Goal: Task Accomplishment & Management: Complete application form

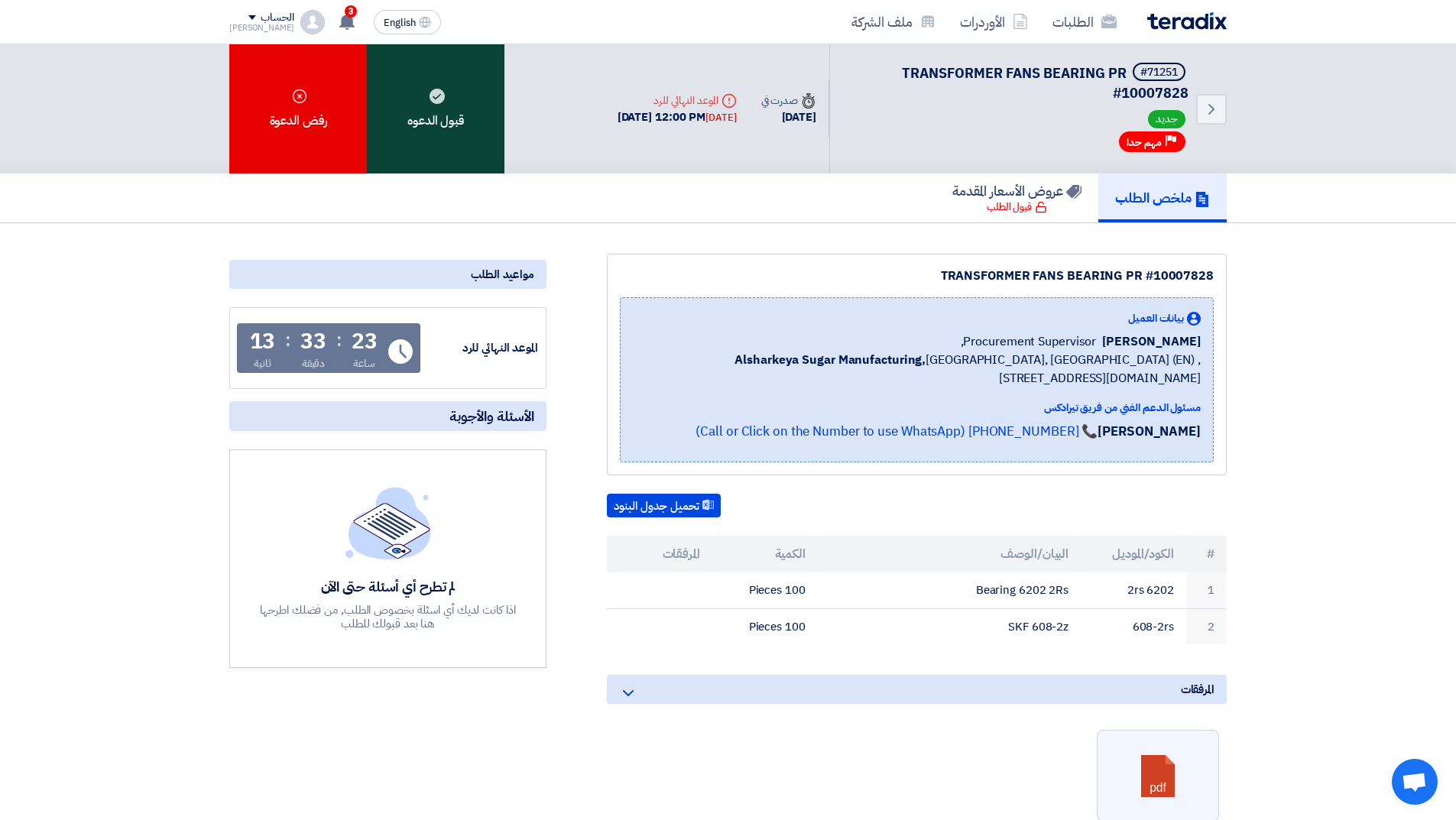
click at [430, 124] on div "قبول الدعوه" at bounding box center [436, 109] width 138 height 129
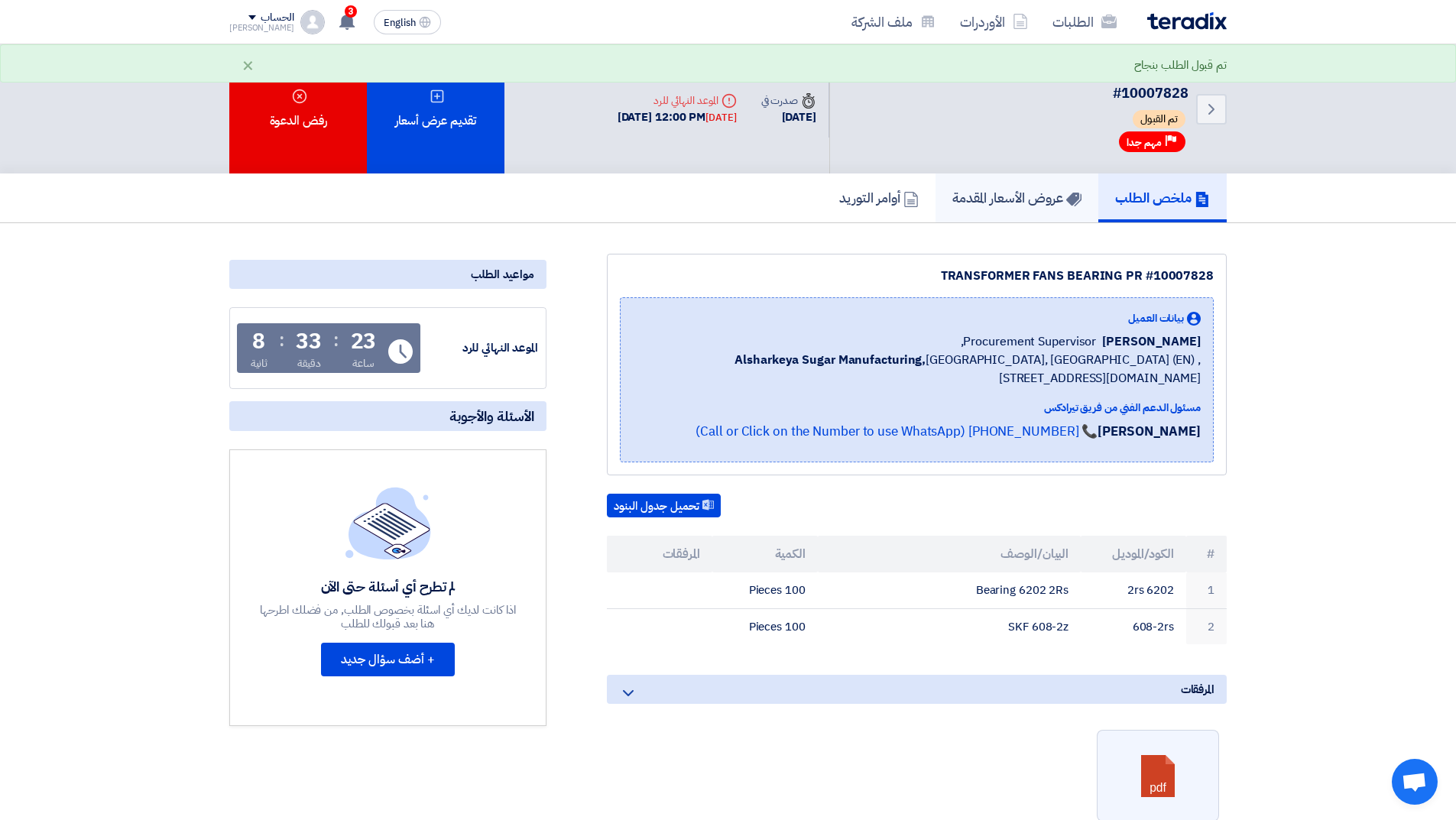
click at [1036, 201] on h5 "عروض الأسعار المقدمة" at bounding box center [1017, 197] width 129 height 18
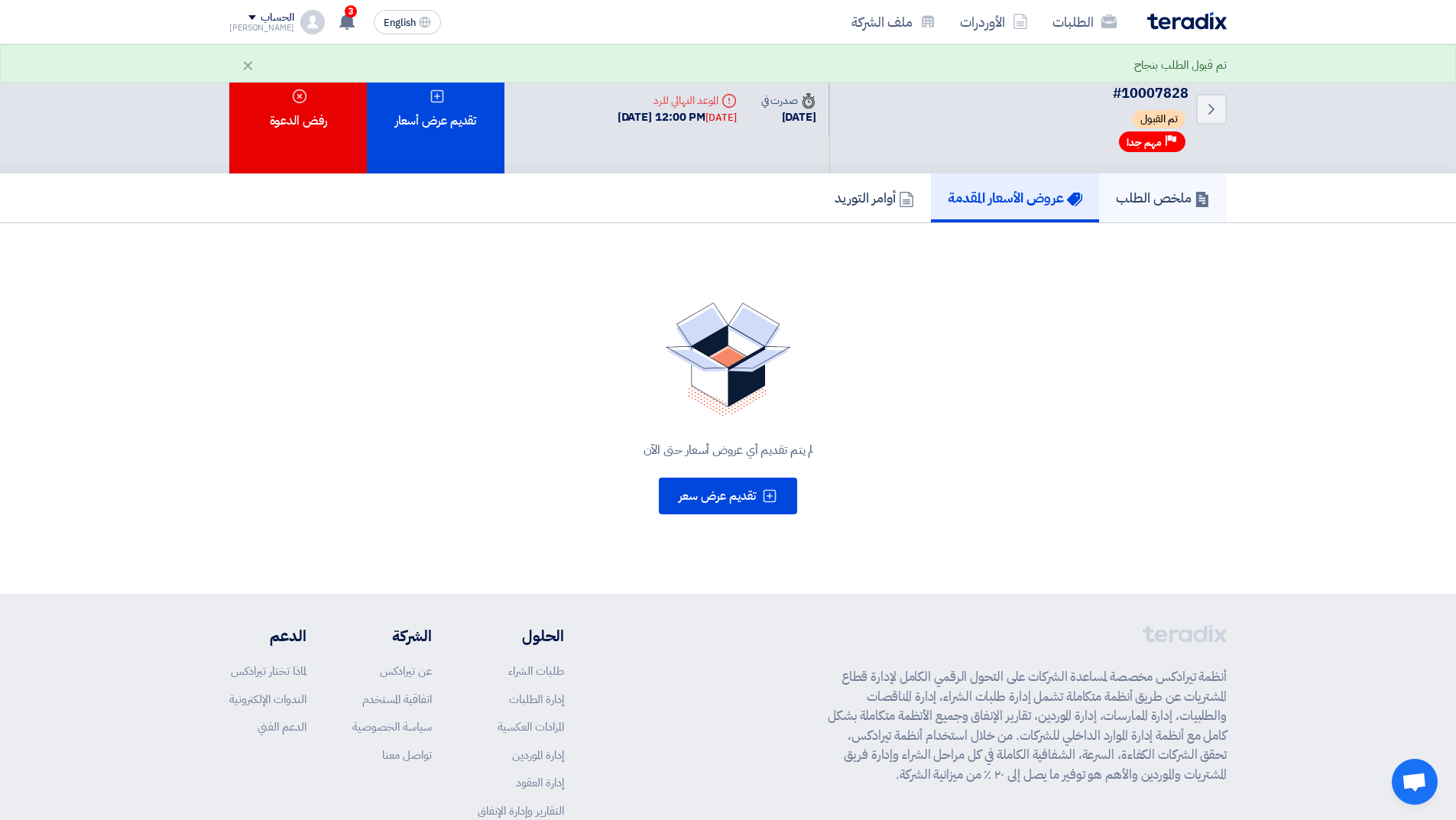
click at [1132, 190] on h5 "ملخص الطلب" at bounding box center [1163, 197] width 94 height 18
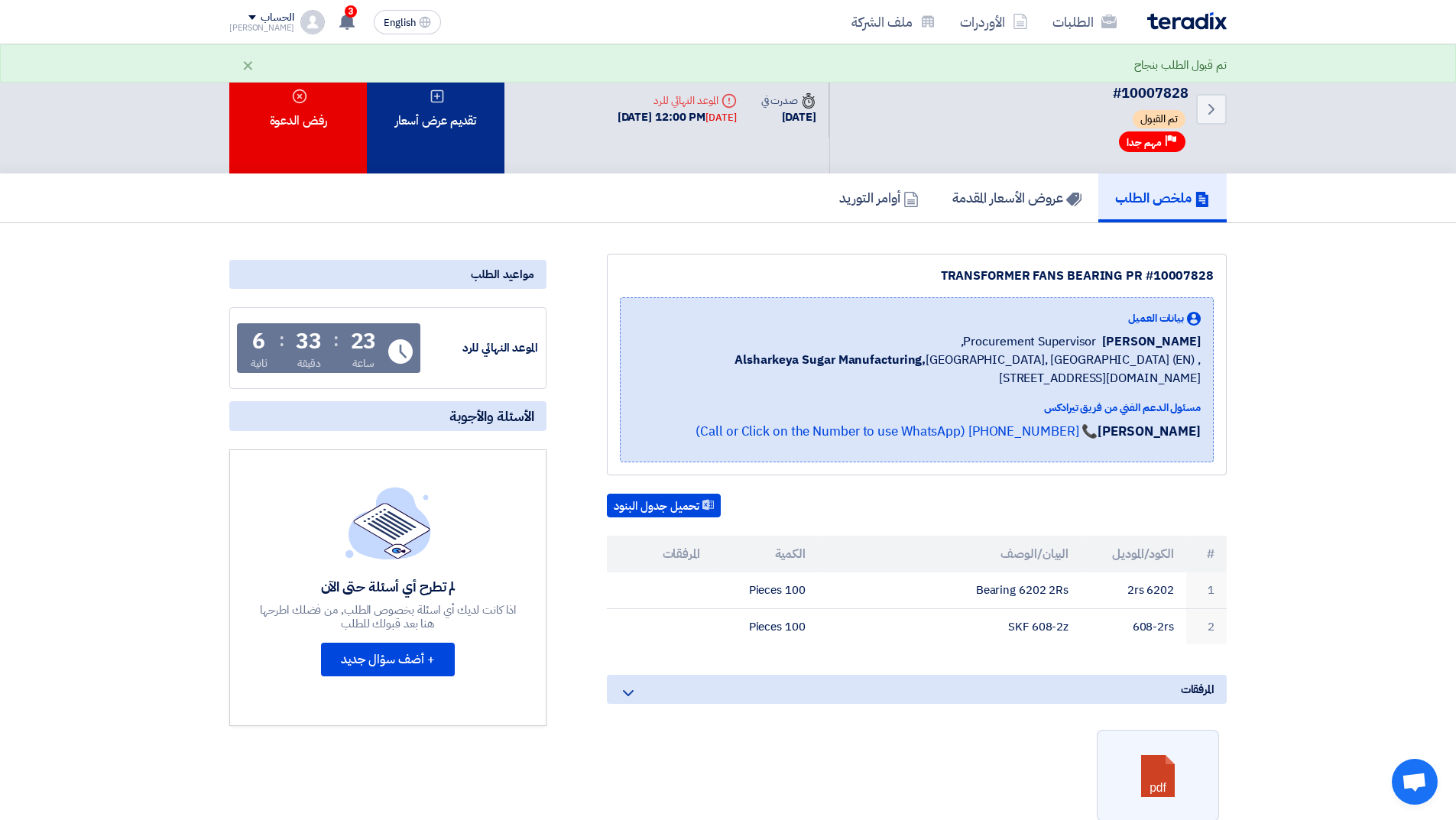
click at [404, 126] on div "تقديم عرض أسعار" at bounding box center [436, 109] width 138 height 129
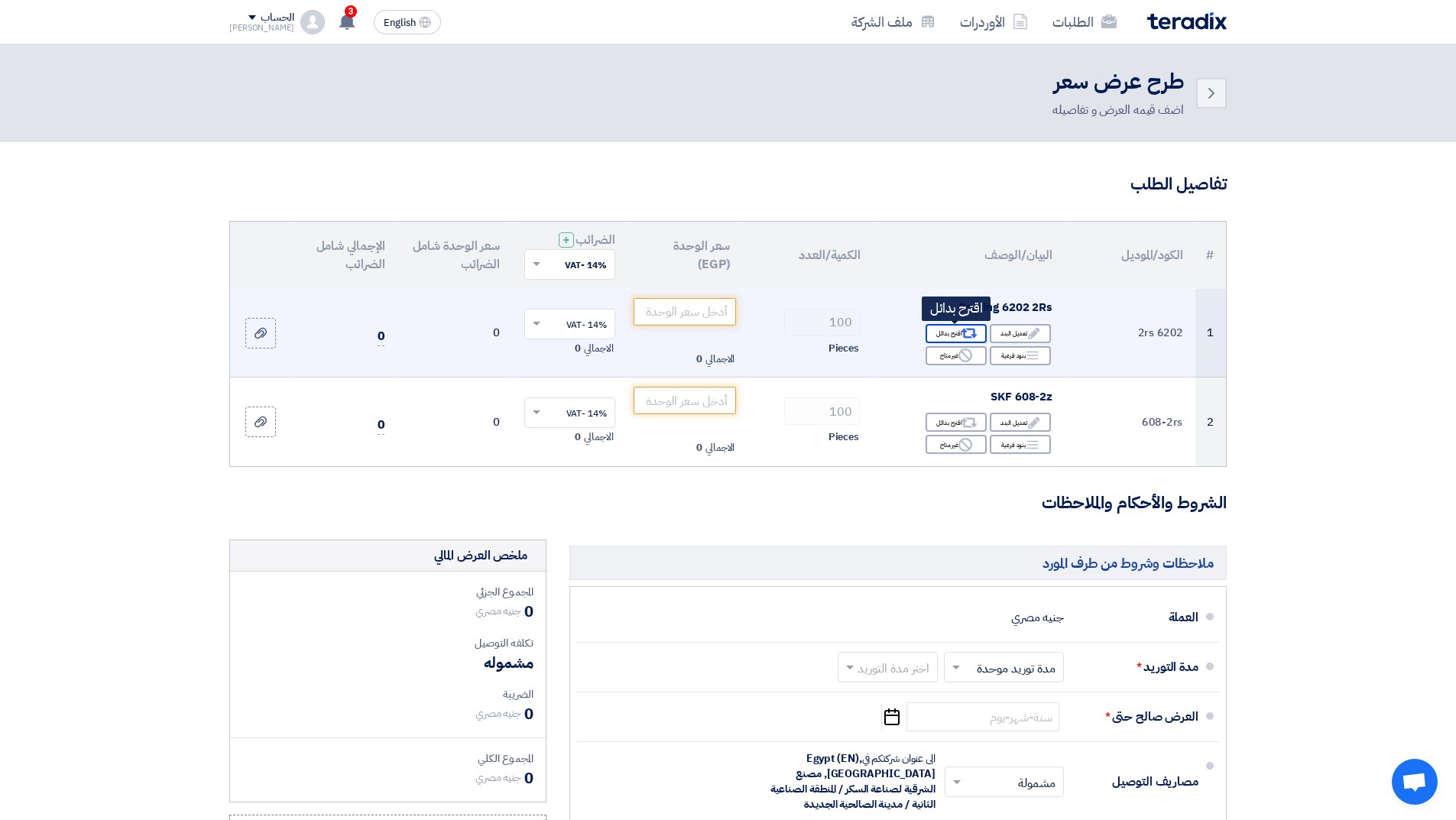
click at [963, 335] on icon "Alternative" at bounding box center [969, 333] width 16 height 16
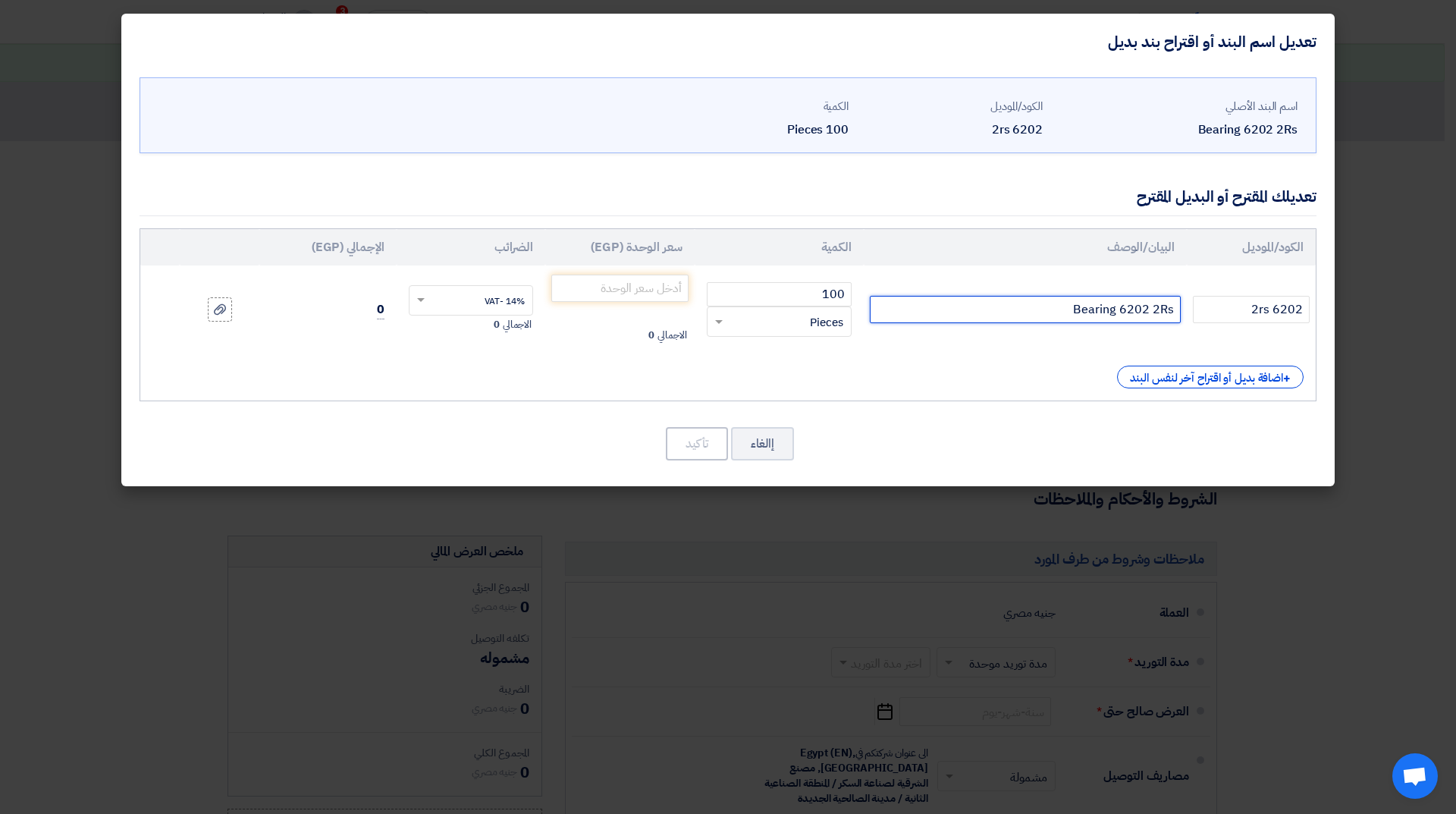
click at [1145, 309] on input "Bearing 6202 2Rs" at bounding box center [1025, 309] width 311 height 27
type input "6202-2RSH/C3 SKF"
click at [662, 285] on input "number" at bounding box center [620, 288] width 137 height 27
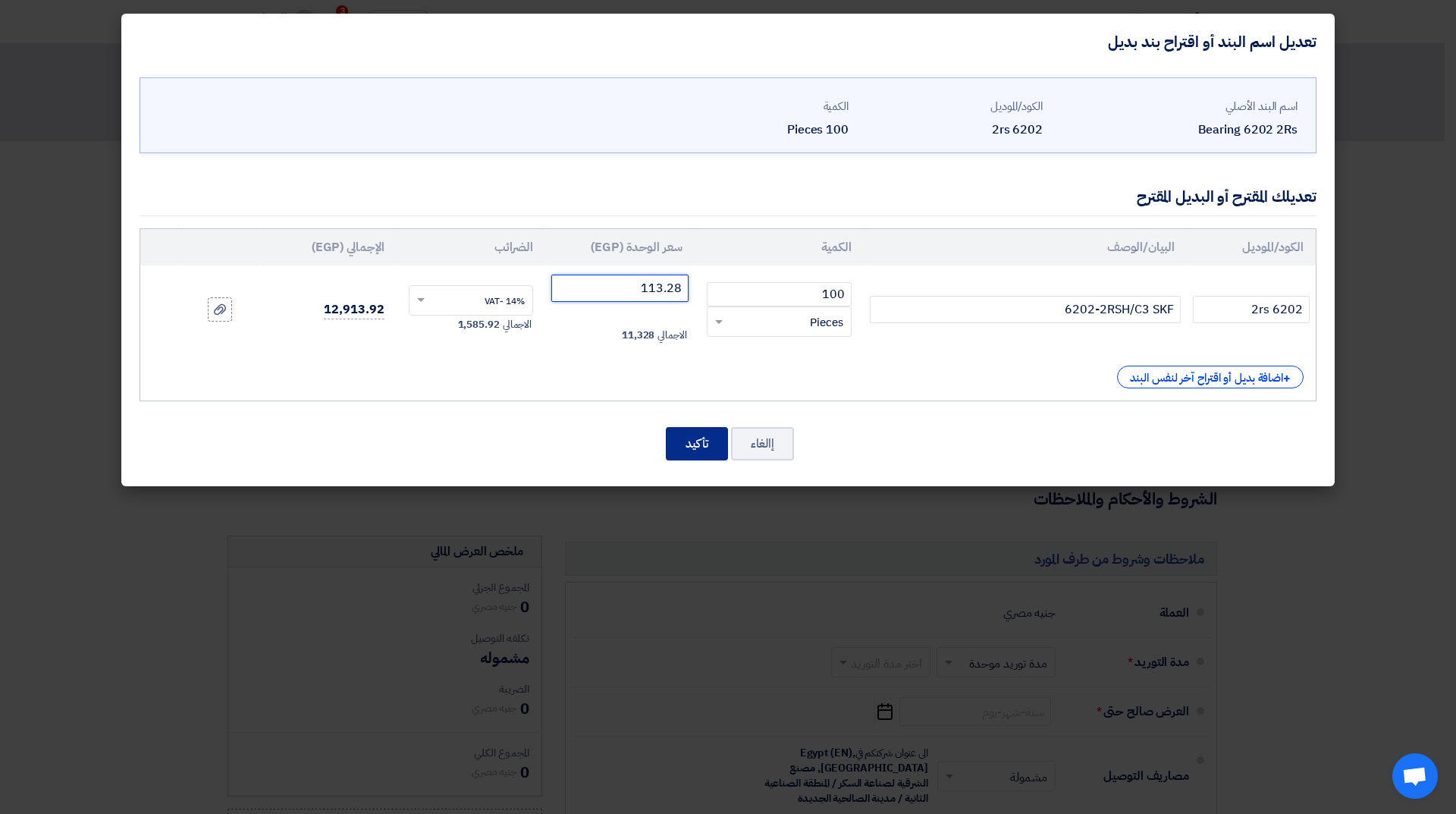
type input "113.28"
click at [706, 450] on button "تأكيد" at bounding box center [697, 444] width 62 height 33
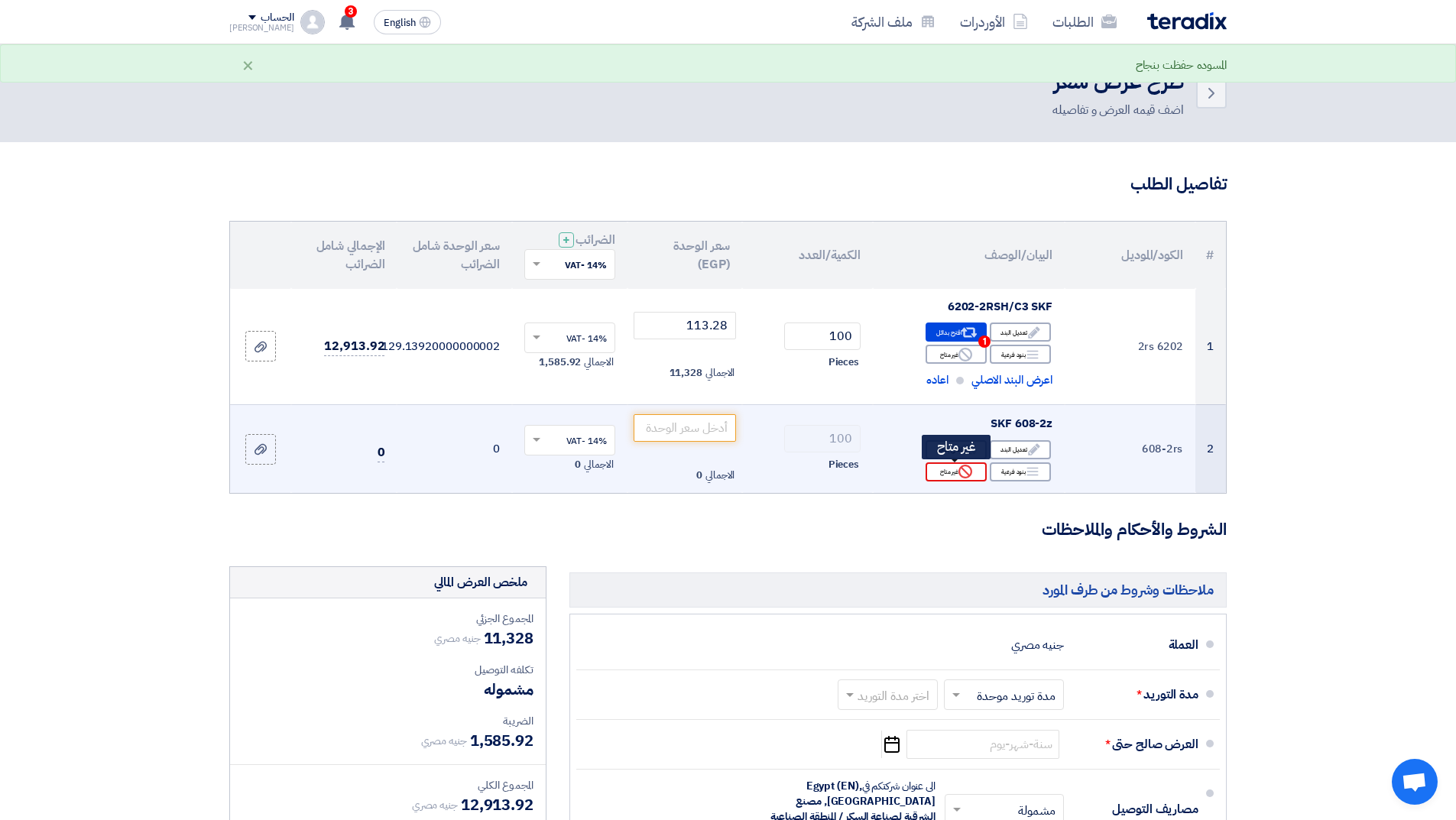
click at [943, 464] on div "Reject غير متاح" at bounding box center [955, 472] width 61 height 19
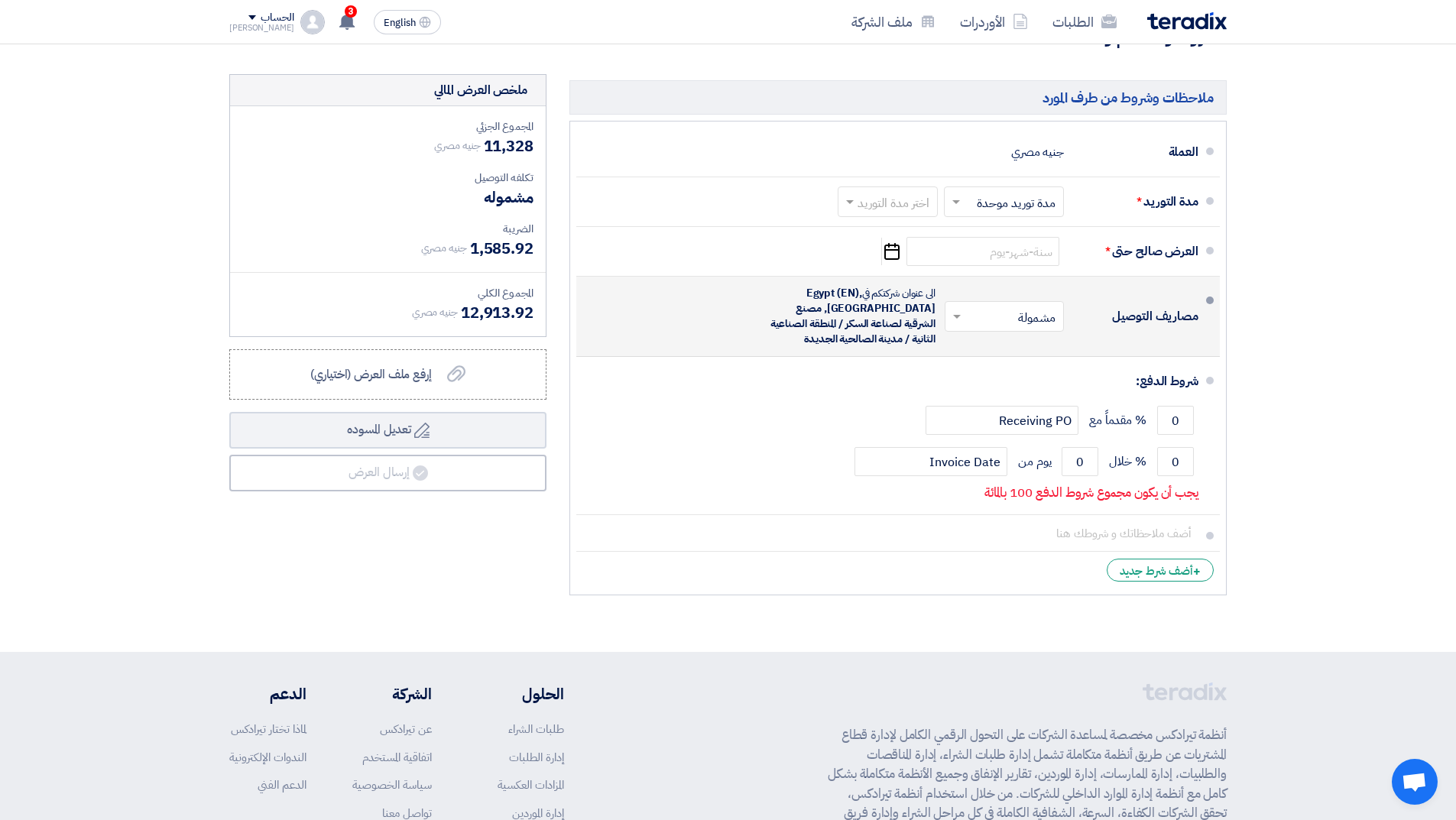
scroll to position [535, 0]
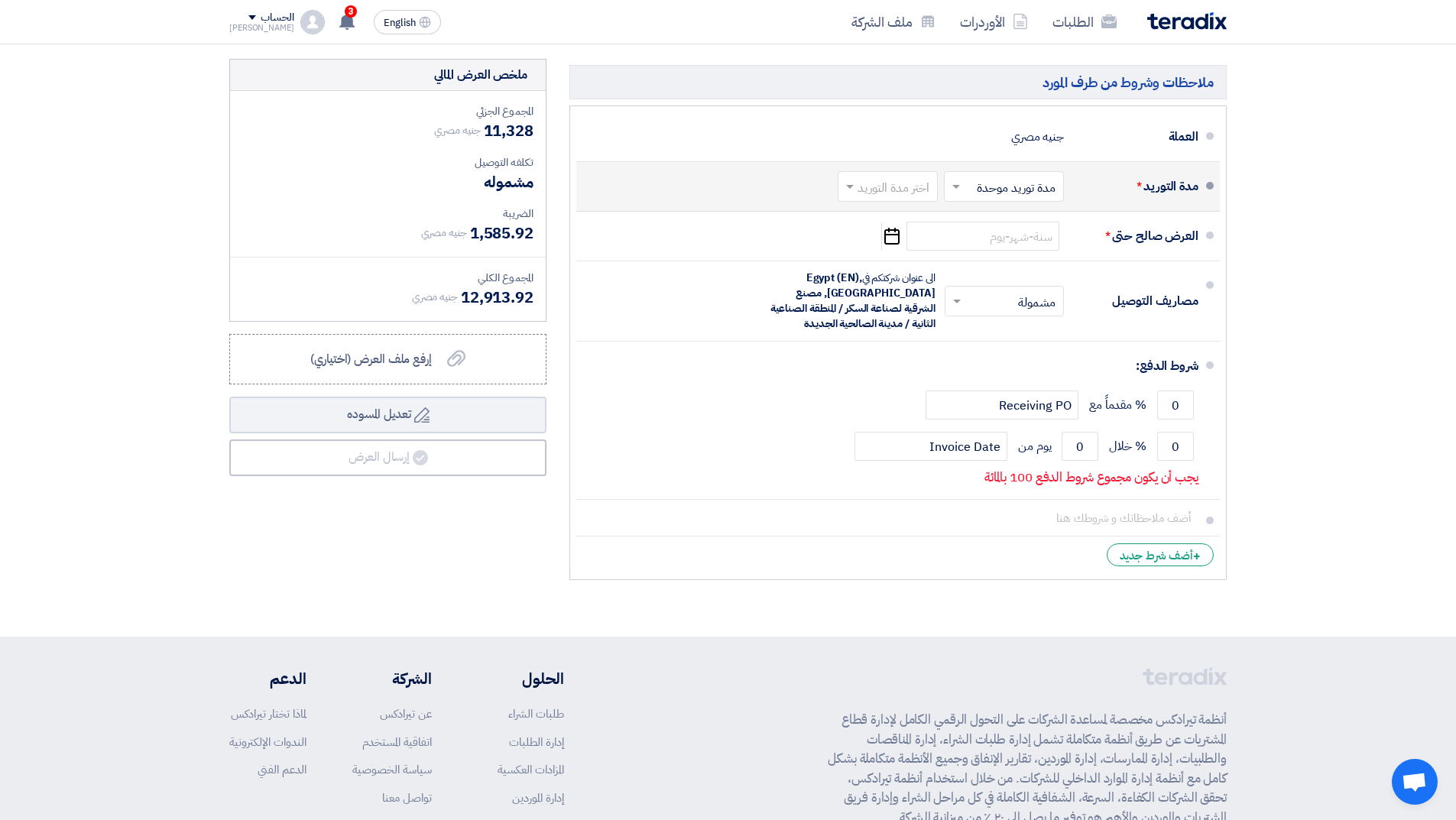
click at [895, 184] on input "text" at bounding box center [885, 188] width 93 height 22
click at [885, 222] on div "(1-2) أيام" at bounding box center [890, 219] width 98 height 28
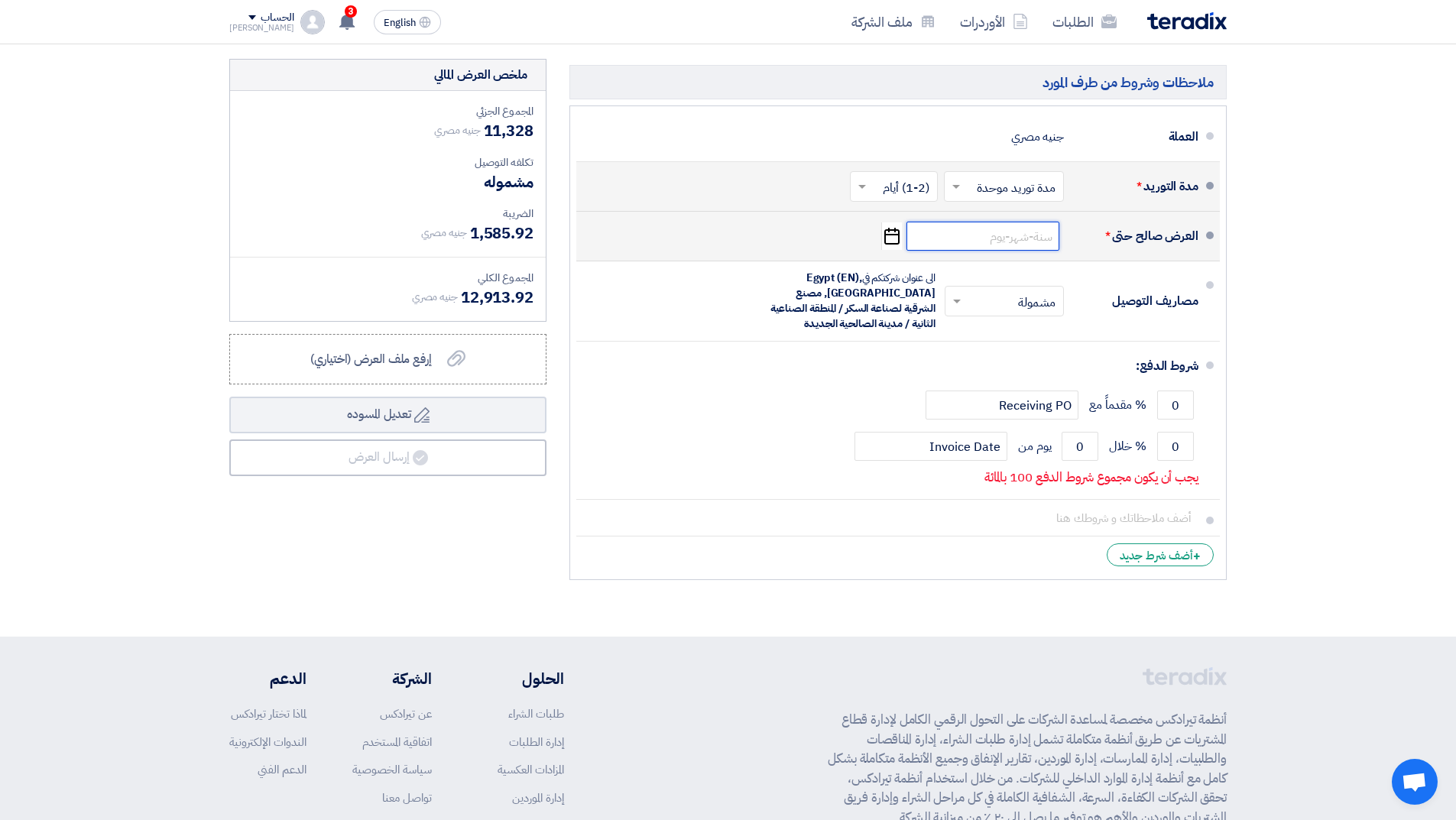
click at [952, 231] on input at bounding box center [983, 236] width 153 height 29
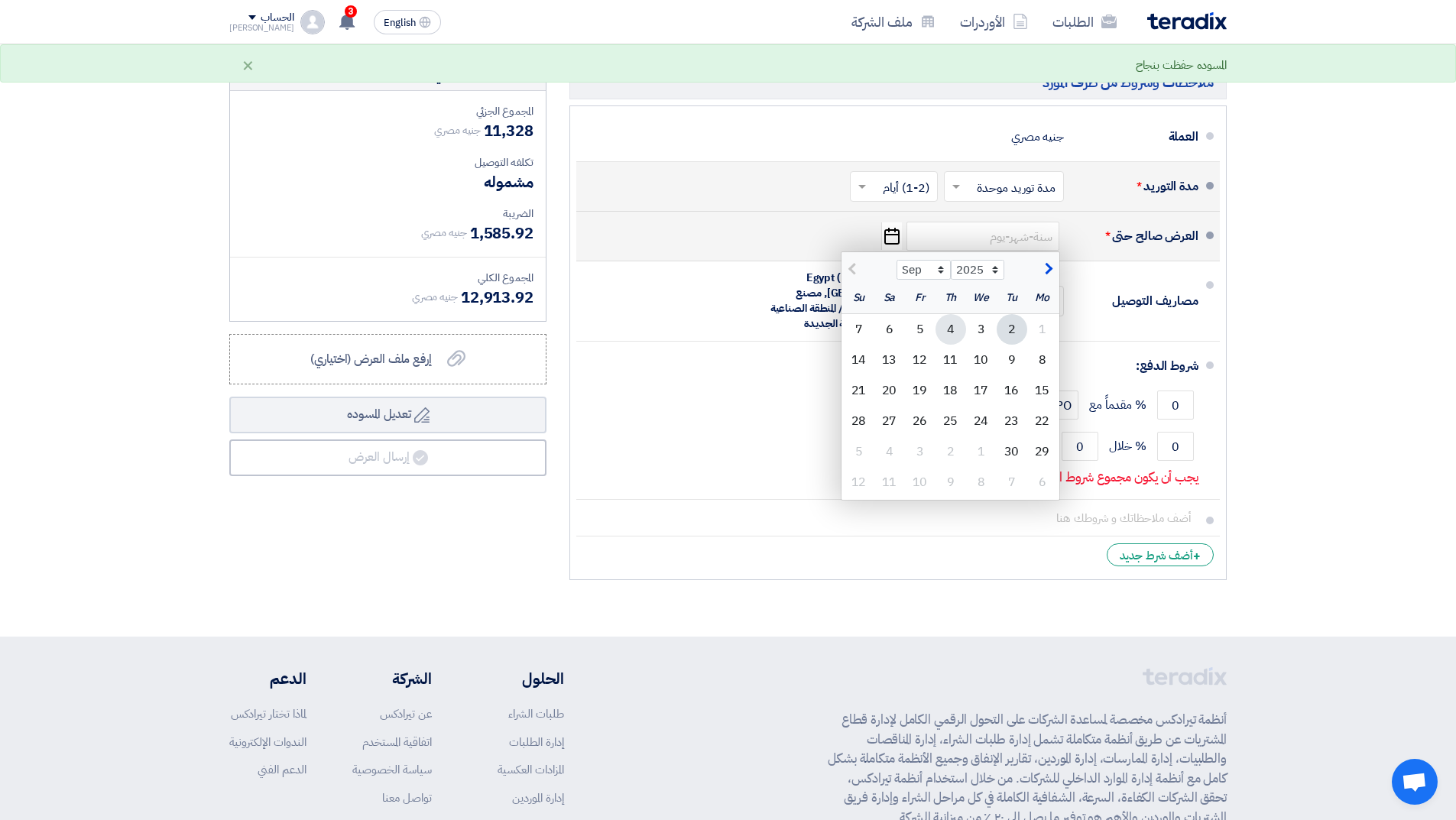
click at [951, 332] on div "4" at bounding box center [951, 329] width 31 height 31
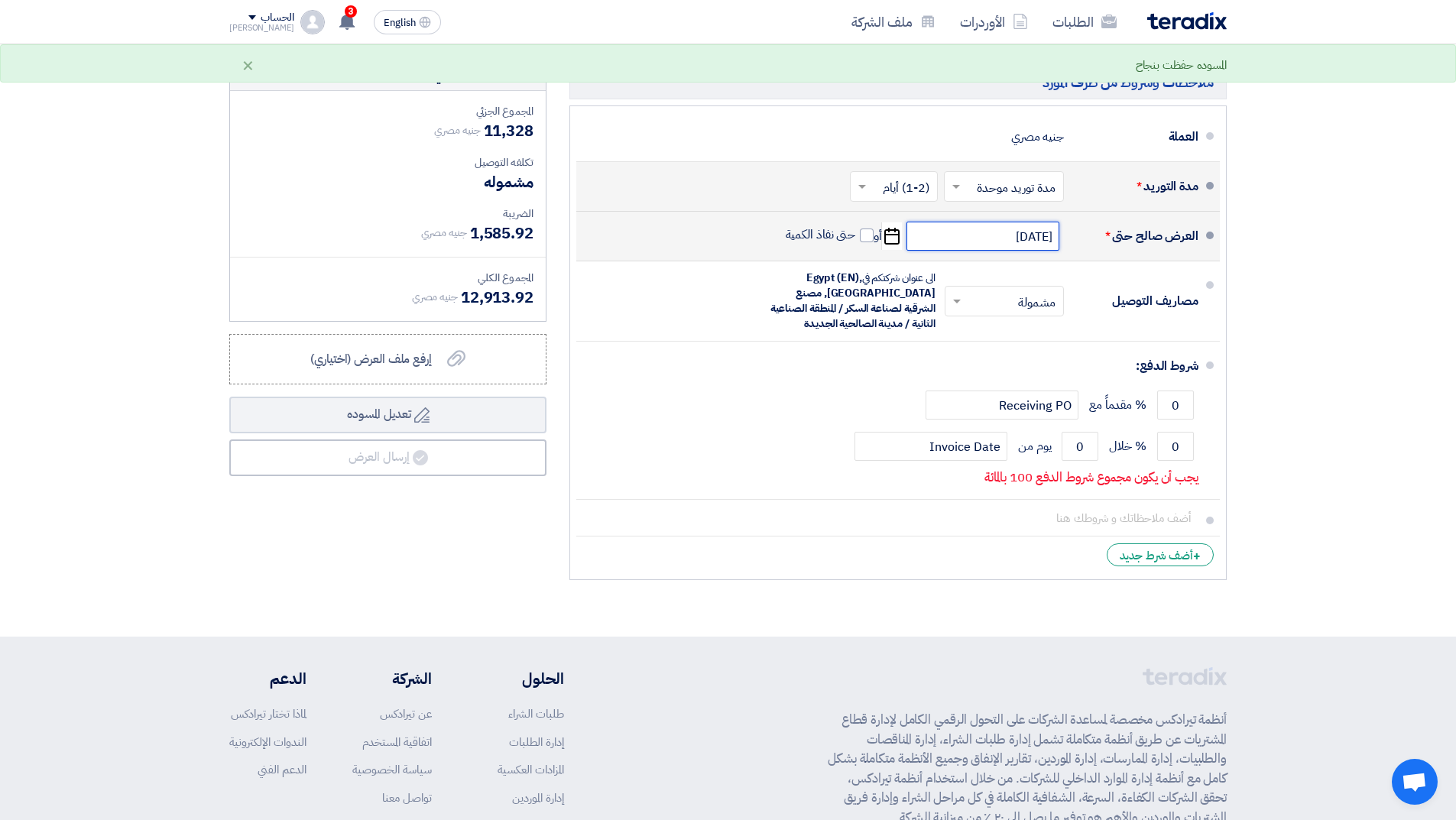
click at [960, 243] on input "[DATE]" at bounding box center [983, 236] width 153 height 29
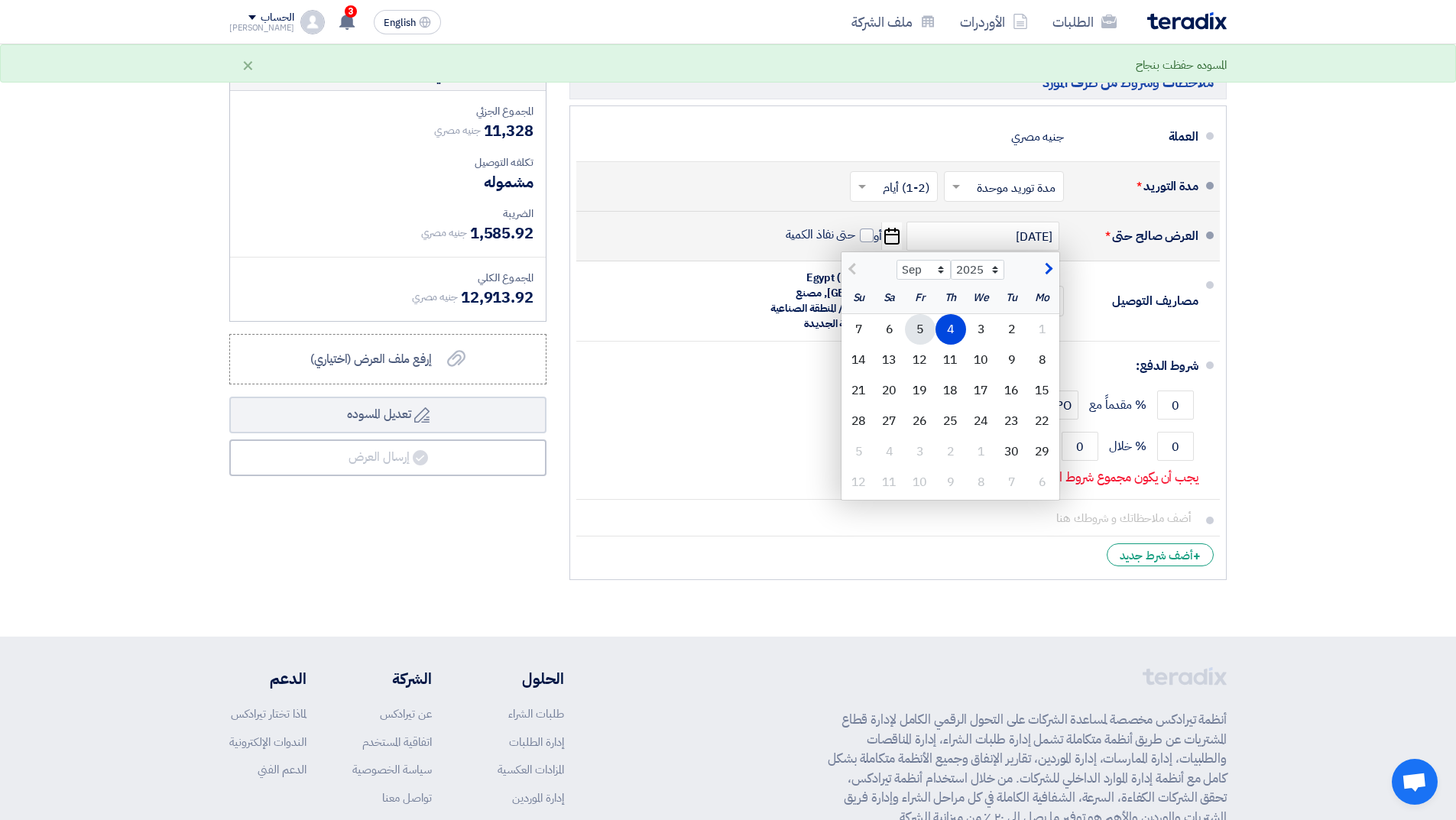
click at [920, 325] on div "5" at bounding box center [920, 329] width 31 height 31
type input "[DATE]"
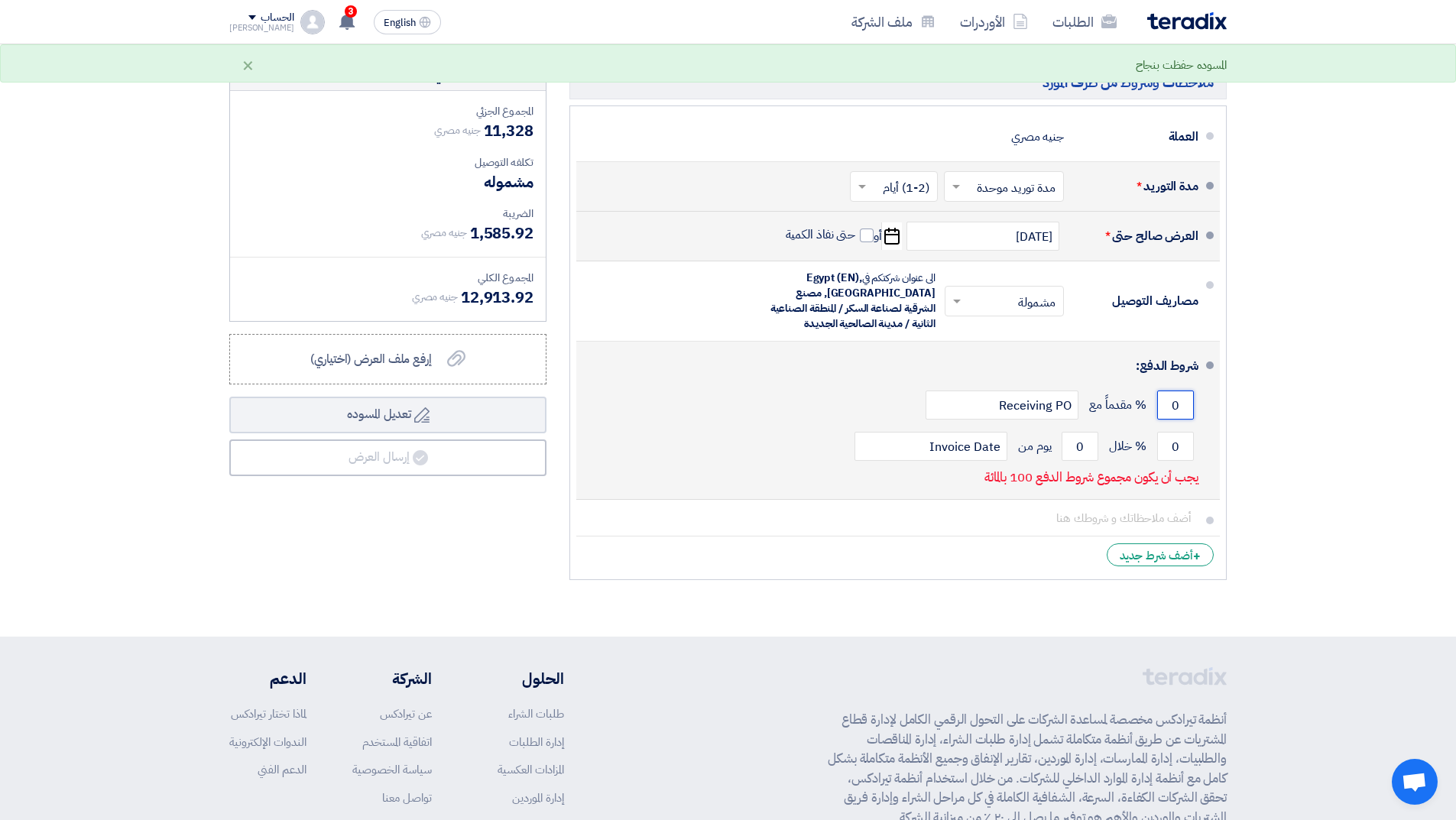
click at [1183, 405] on input "0" at bounding box center [1175, 405] width 36 height 29
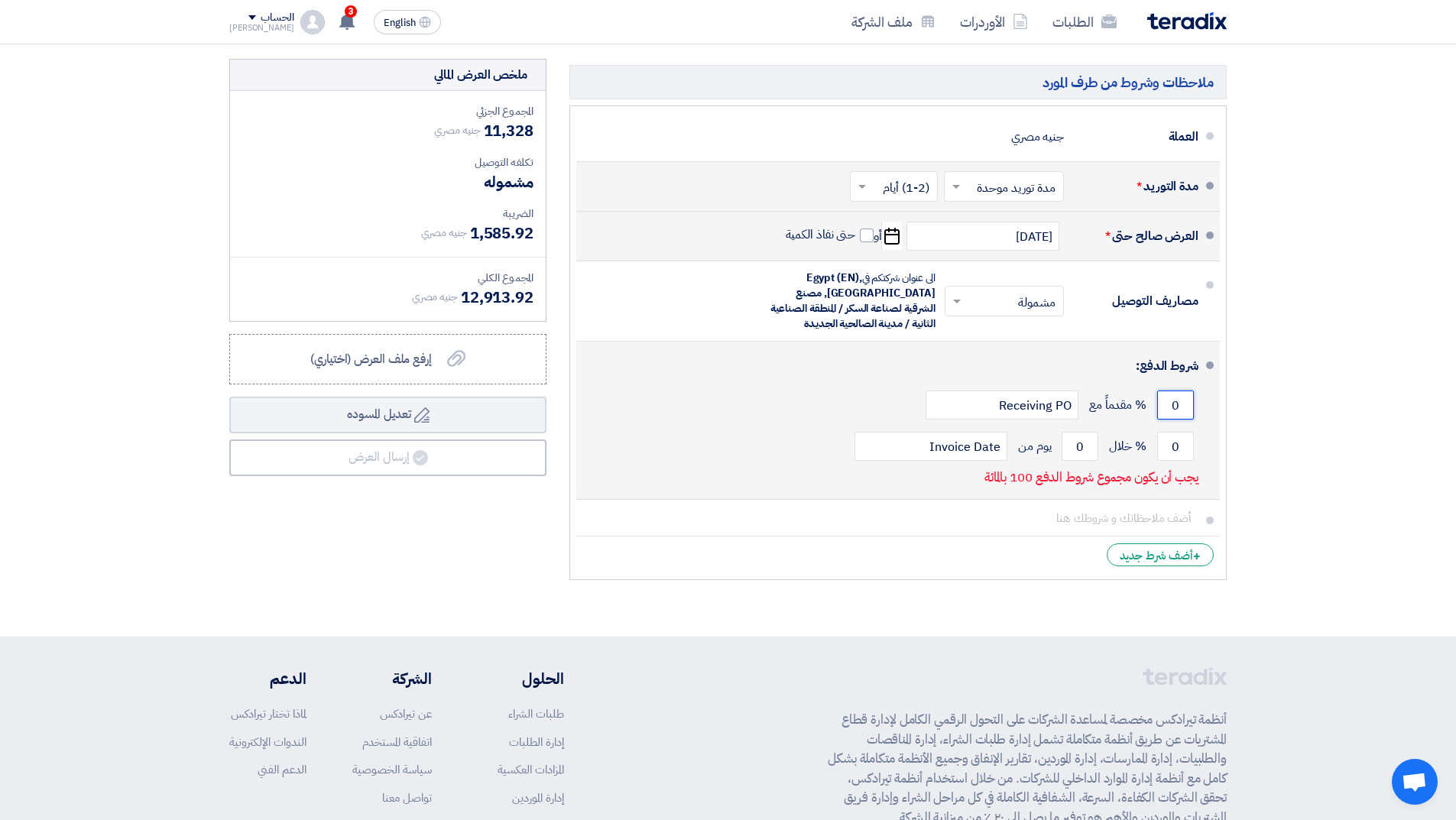
click at [1183, 405] on input "0" at bounding box center [1175, 405] width 36 height 29
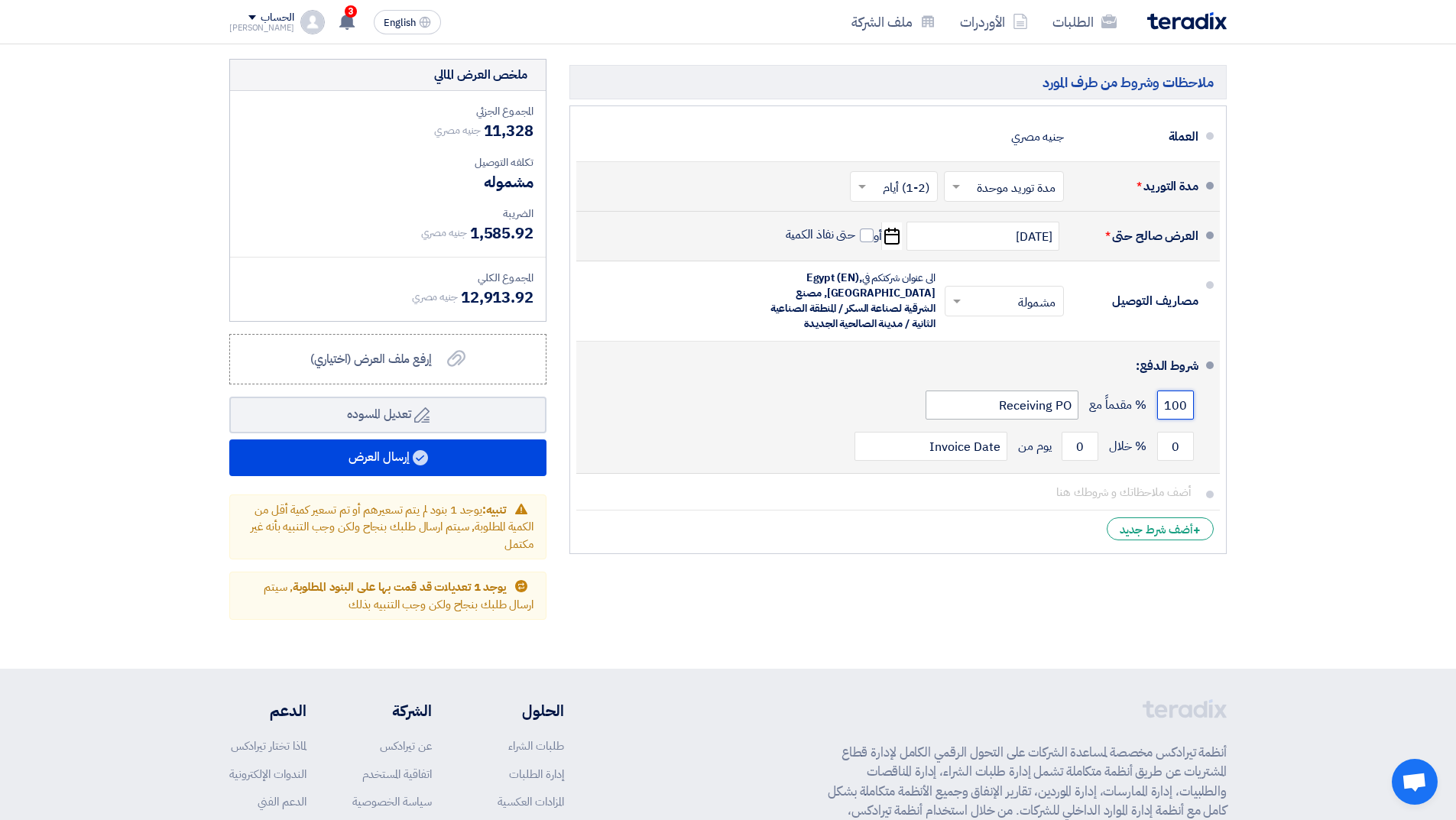
type input "100"
click at [1021, 402] on input "Receiving PO" at bounding box center [1001, 405] width 153 height 29
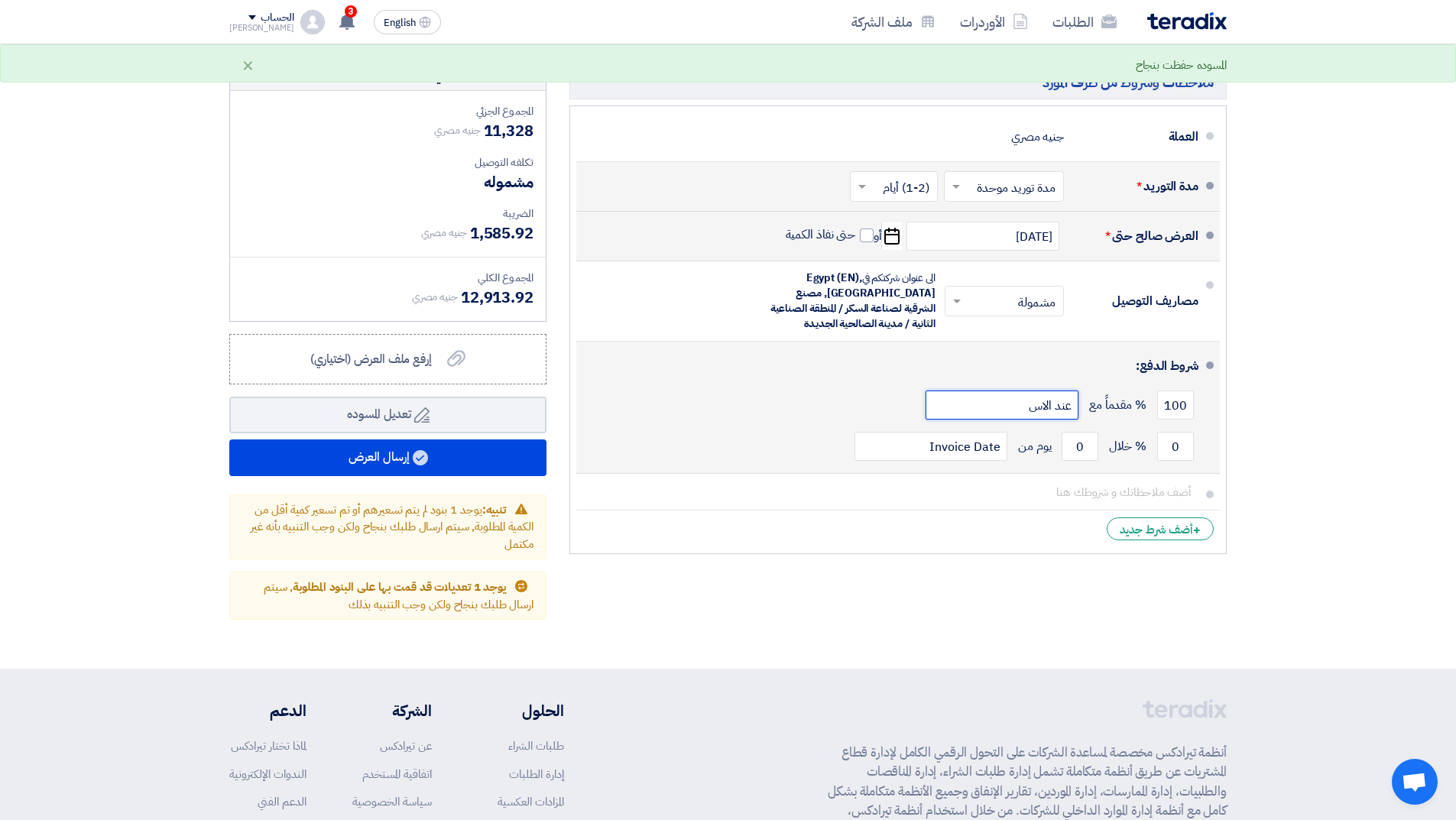
type input "عند [DEMOGRAPHIC_DATA]"
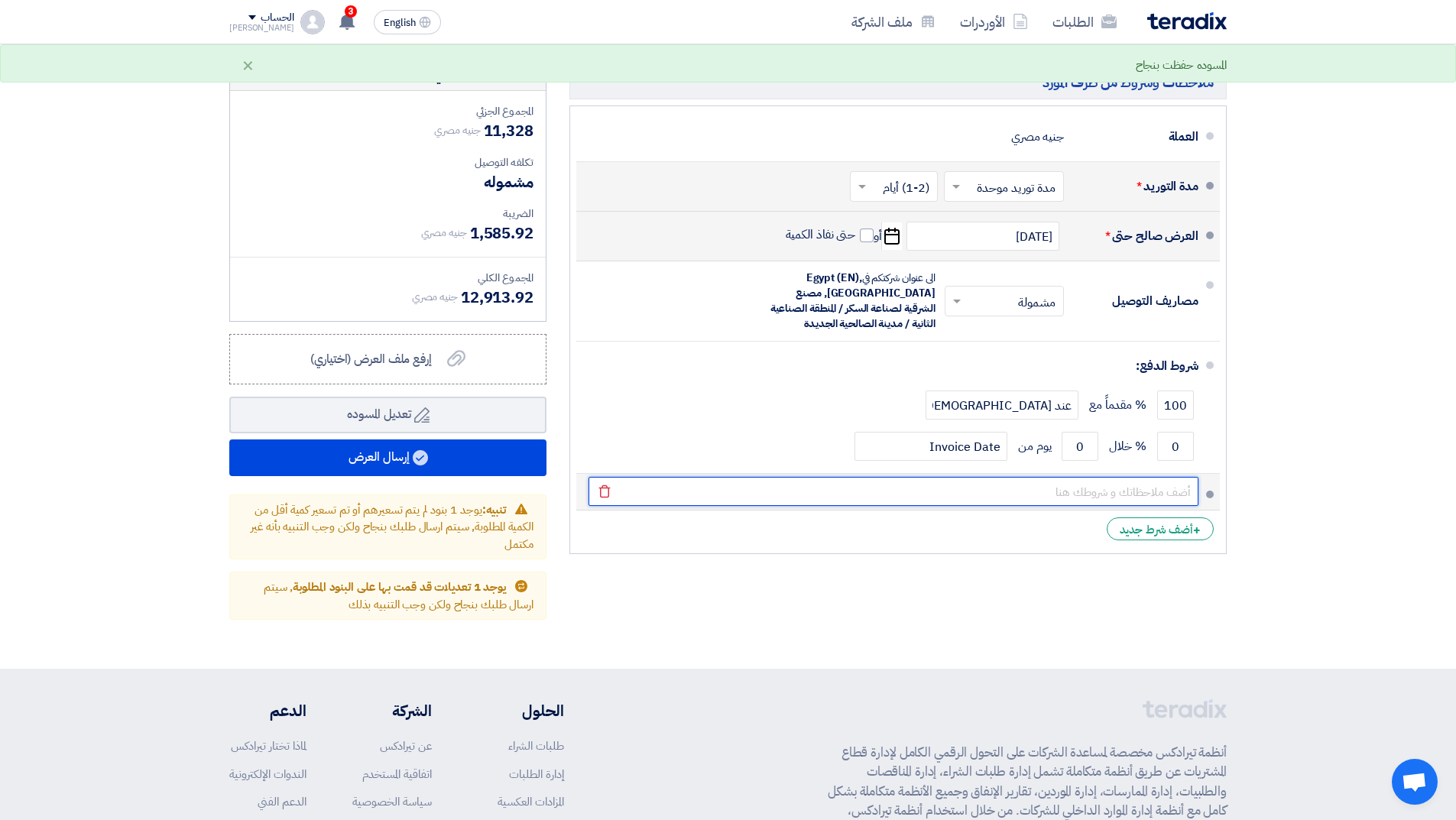
click at [1127, 494] on input "text" at bounding box center [893, 491] width 610 height 29
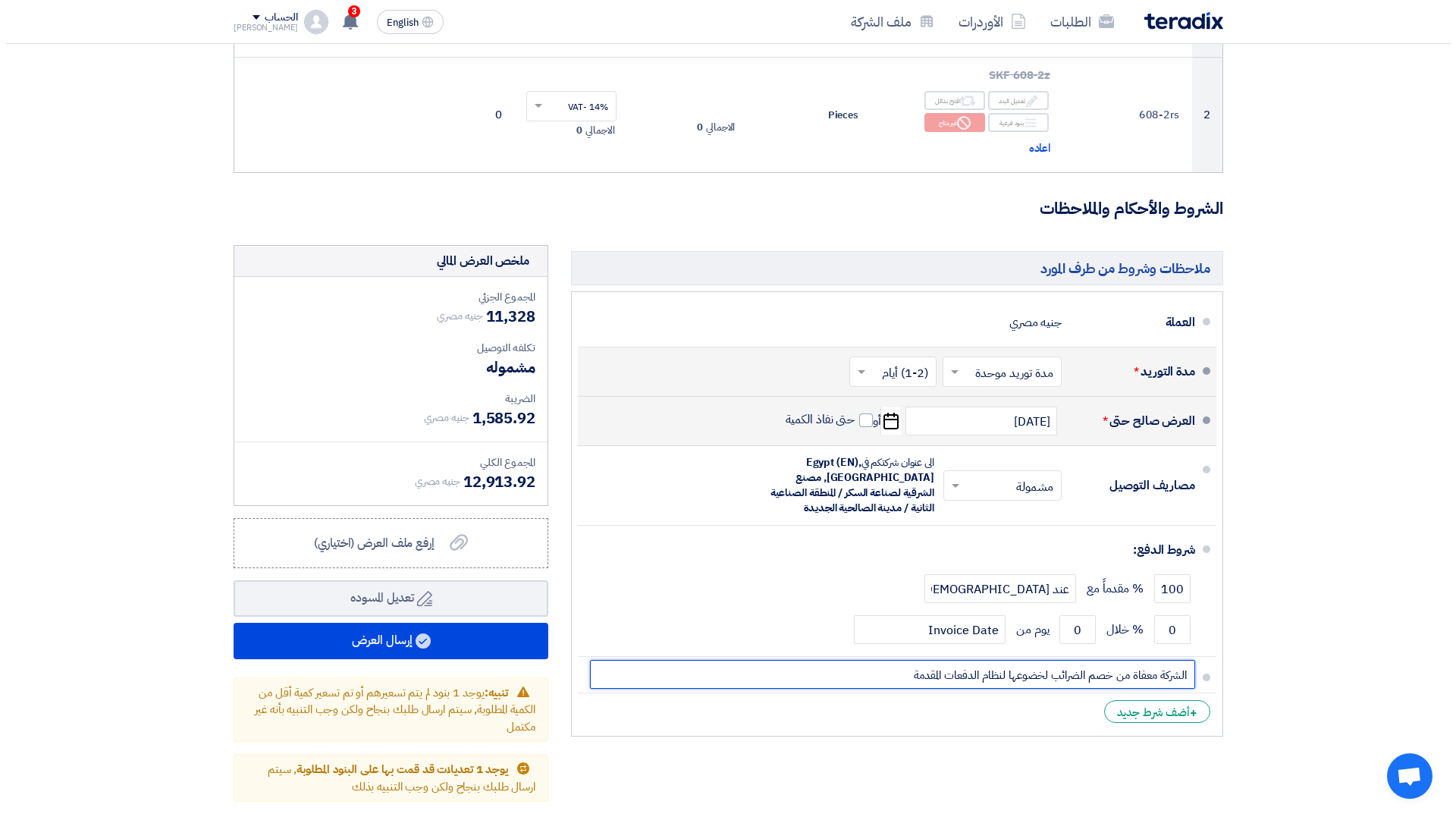
scroll to position [455, 0]
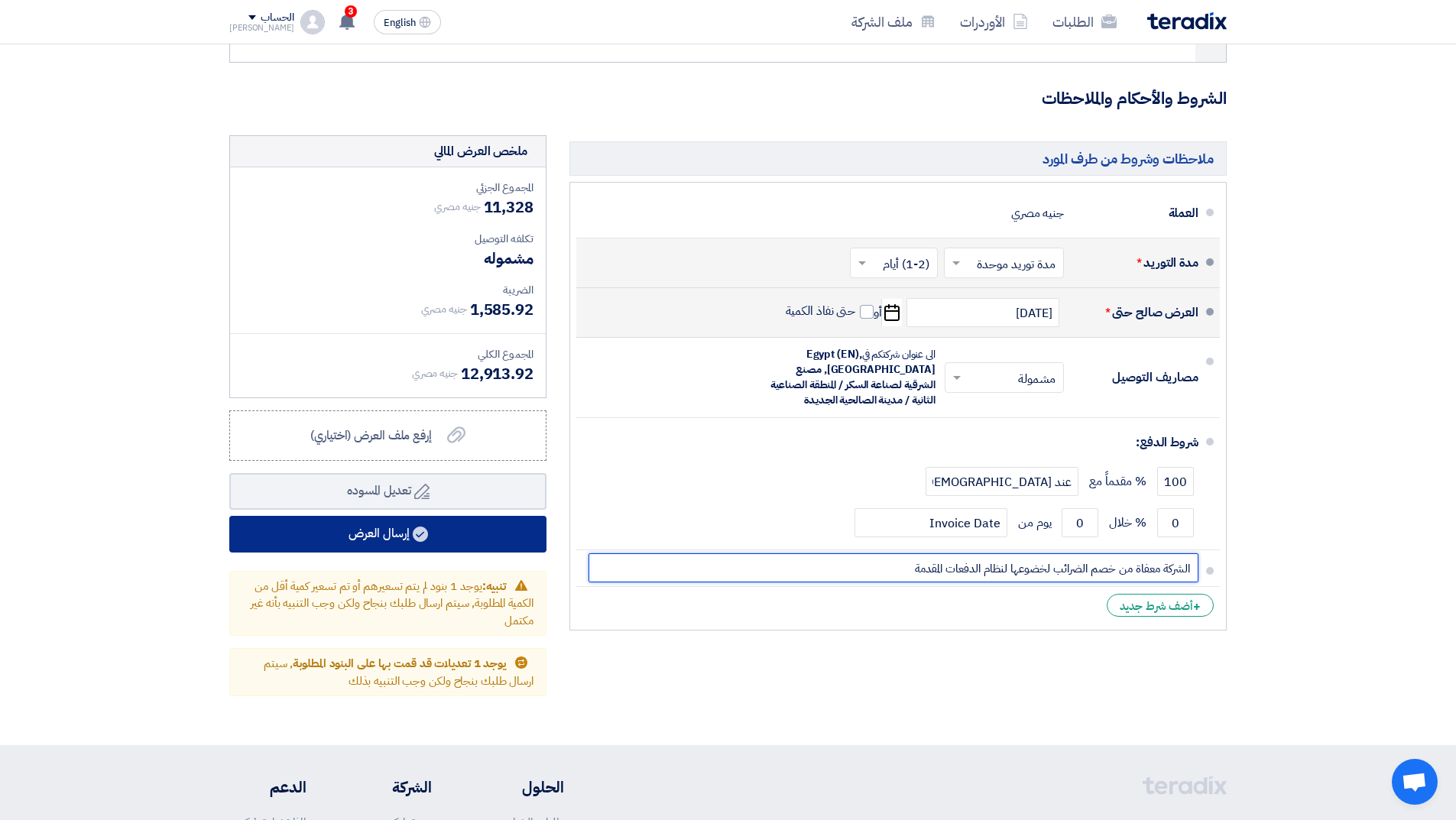
type input "الشركة معفاة من خصم الضرائب لخضوعها لنظام الدفعات المقدمة"
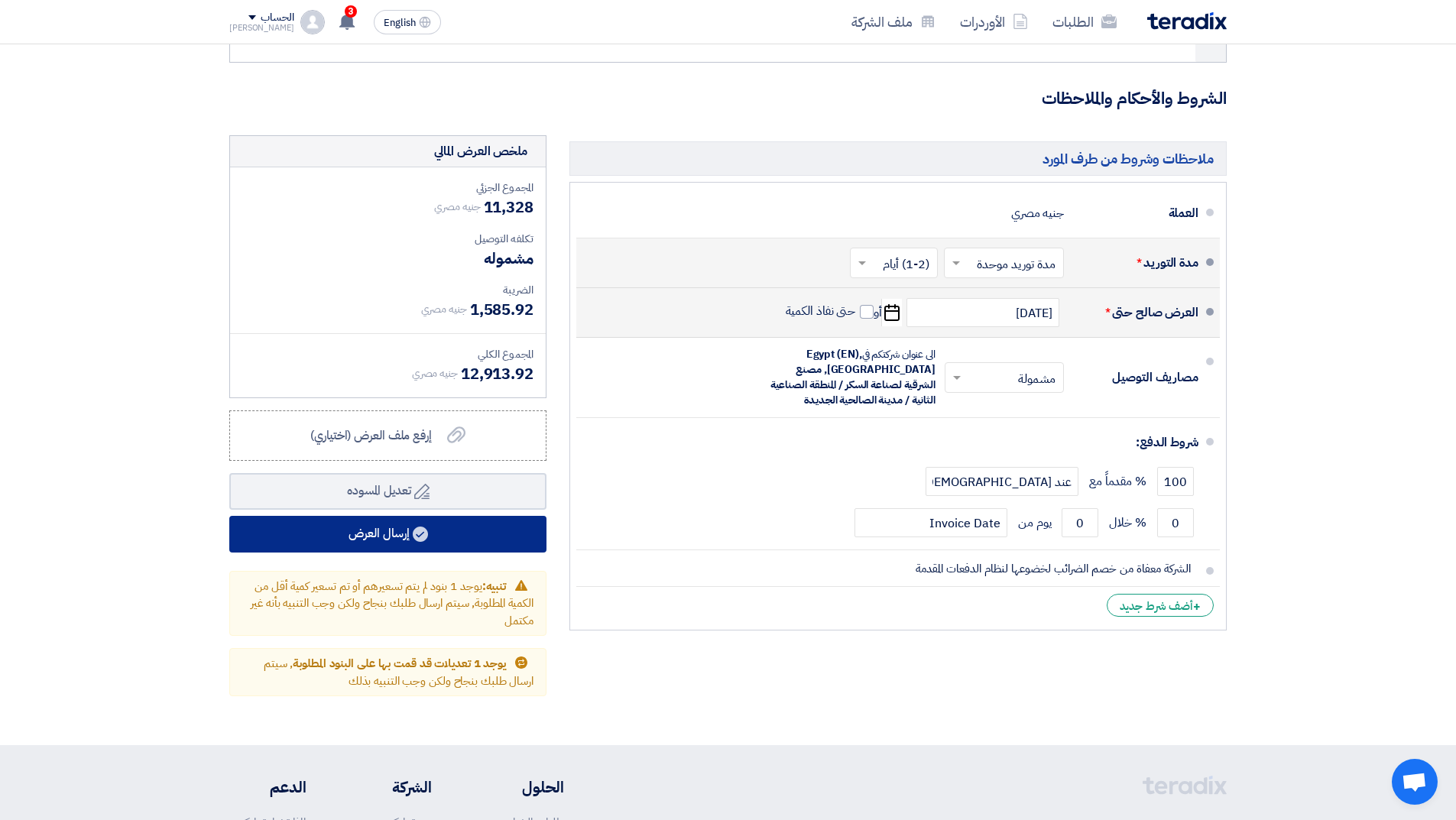
click at [450, 530] on button "إرسال العرض" at bounding box center [387, 533] width 318 height 36
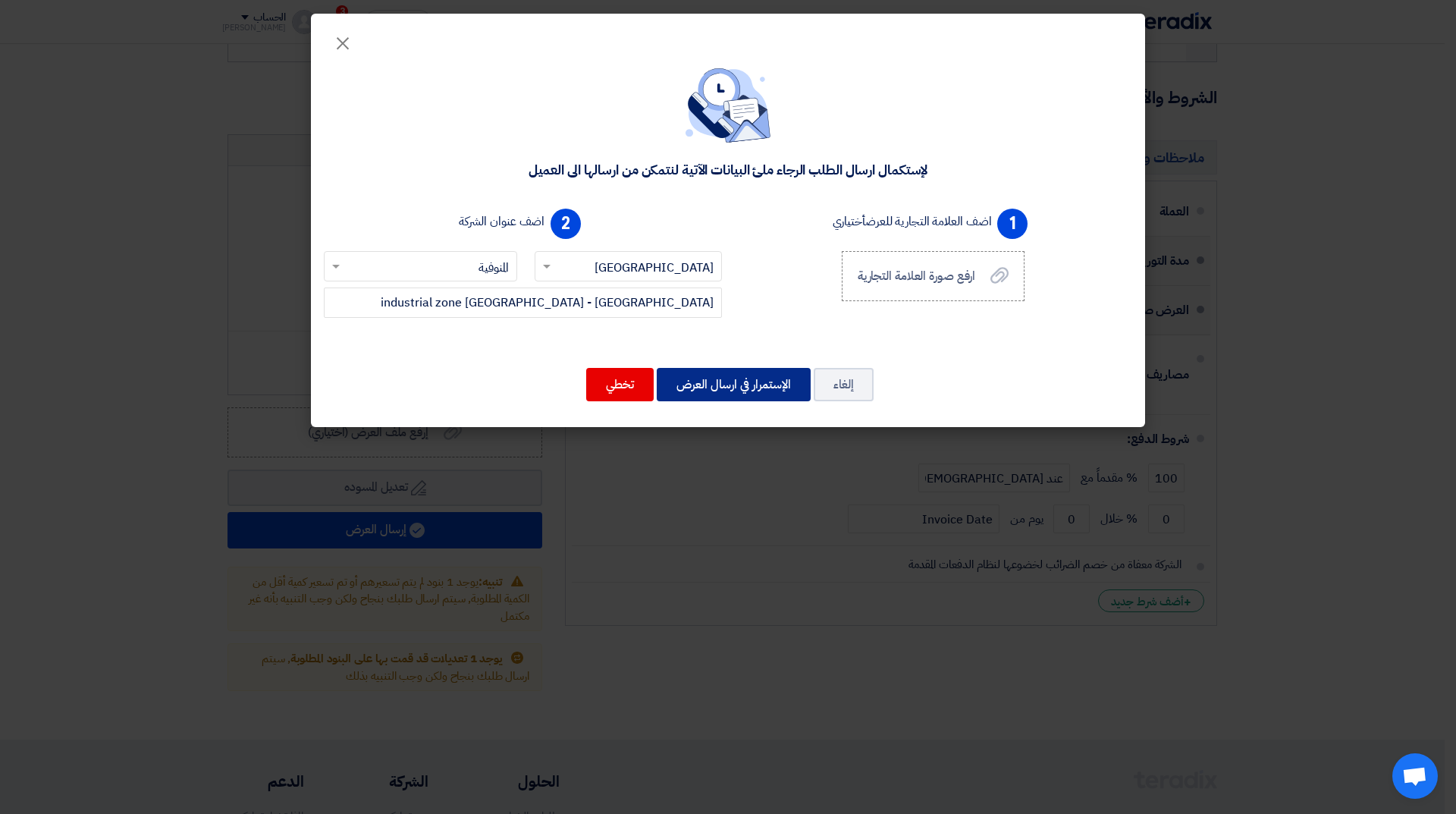
click at [747, 378] on button "الإستمرار في ارسال العرض" at bounding box center [733, 385] width 154 height 33
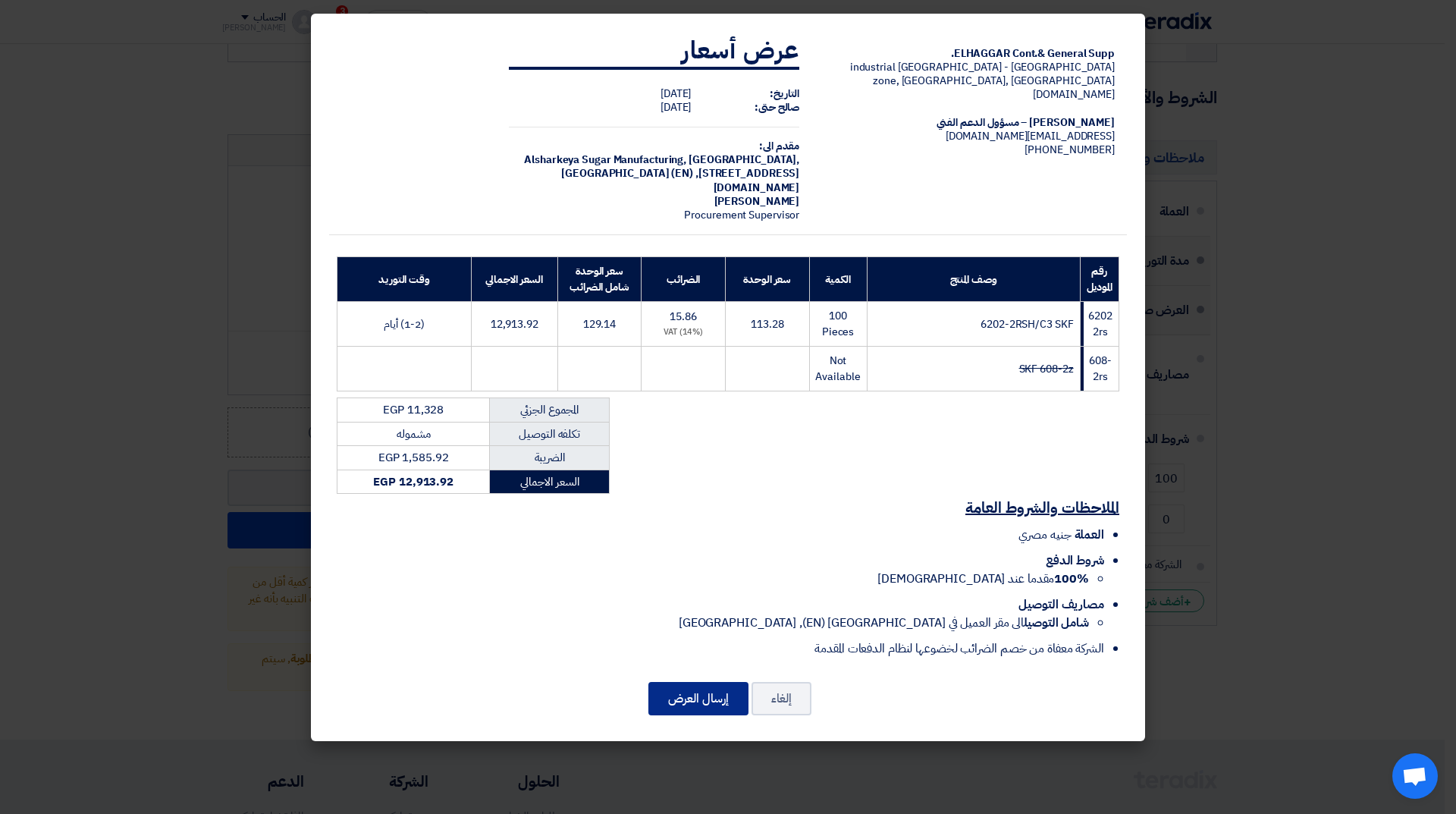
click at [696, 699] on button "إرسال العرض" at bounding box center [699, 699] width 100 height 33
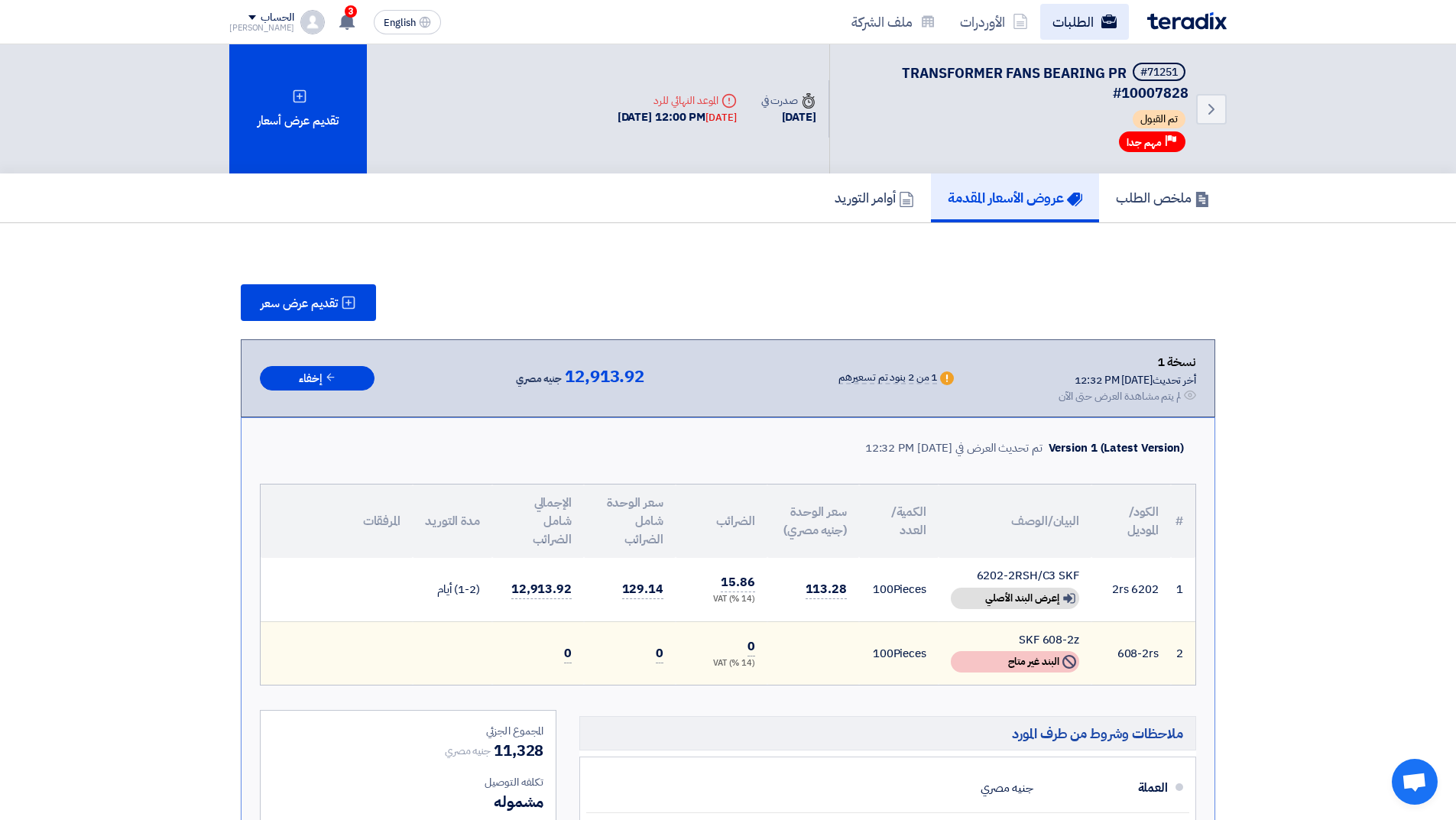
click at [1069, 26] on link "الطلبات" at bounding box center [1084, 21] width 88 height 36
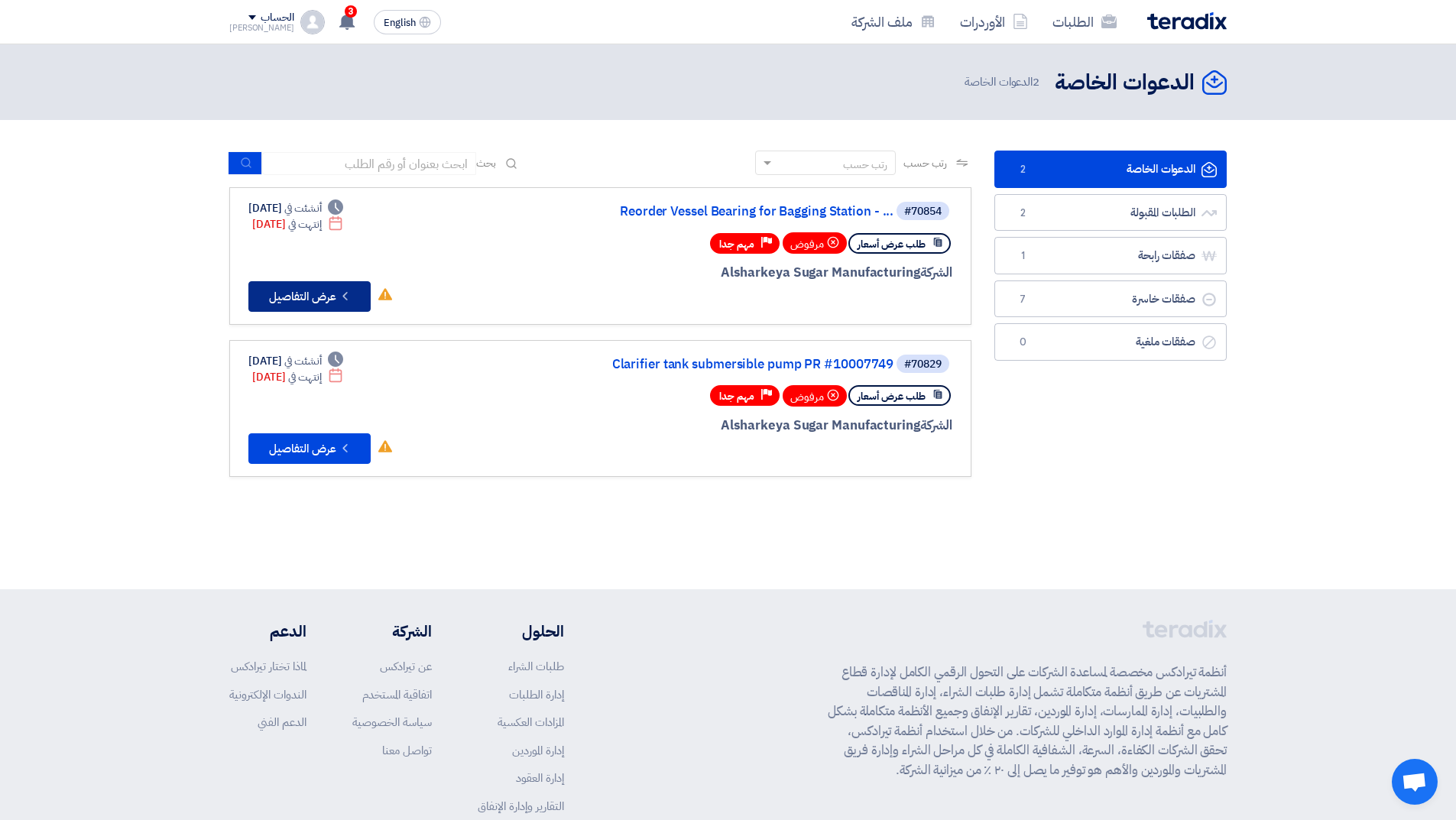
click at [295, 287] on button "Check details عرض التفاصيل" at bounding box center [310, 296] width 122 height 31
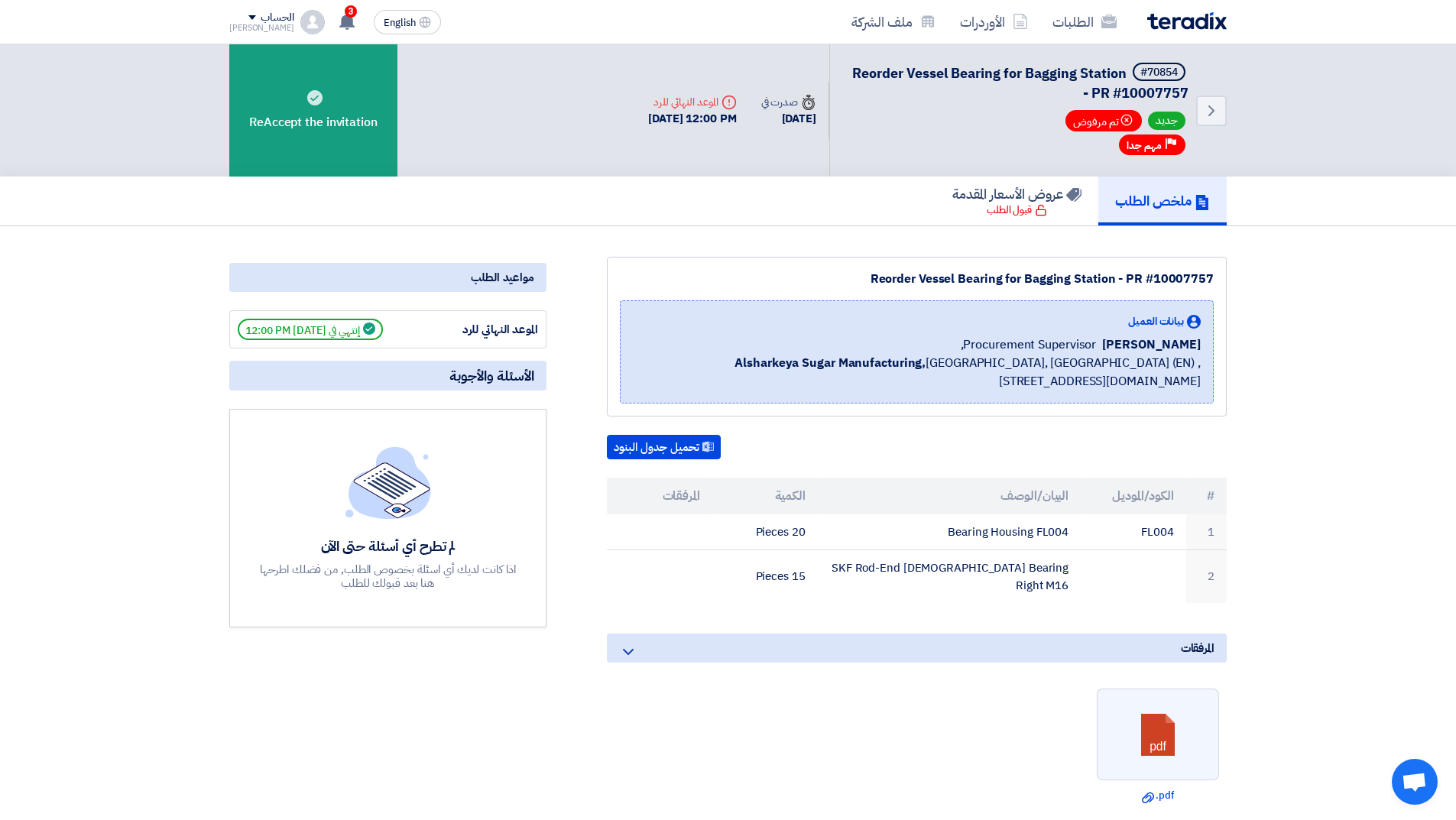
click at [1202, 20] on img at bounding box center [1187, 21] width 80 height 18
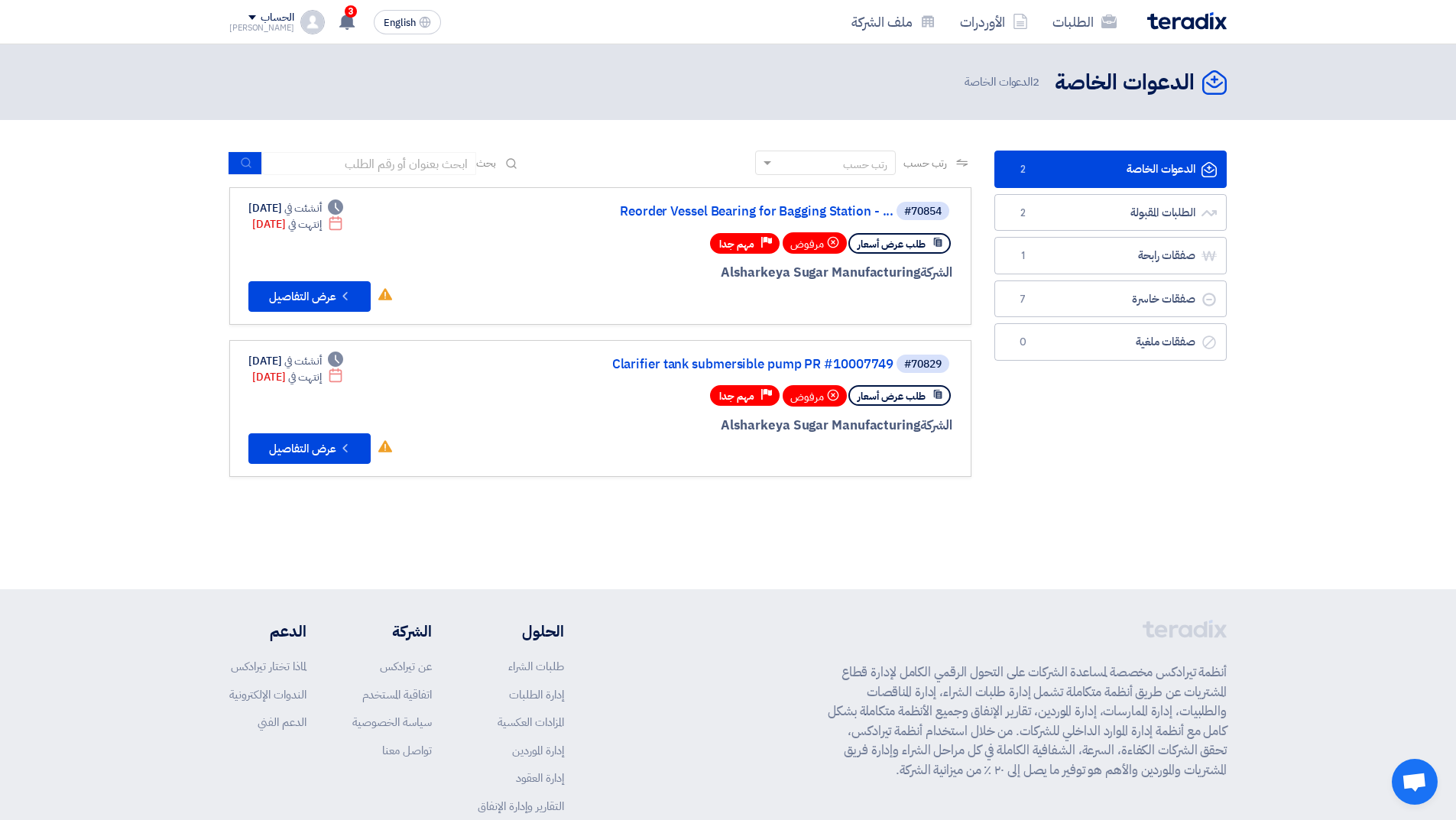
click at [1170, 24] on img at bounding box center [1187, 21] width 80 height 18
